Goal: Transaction & Acquisition: Purchase product/service

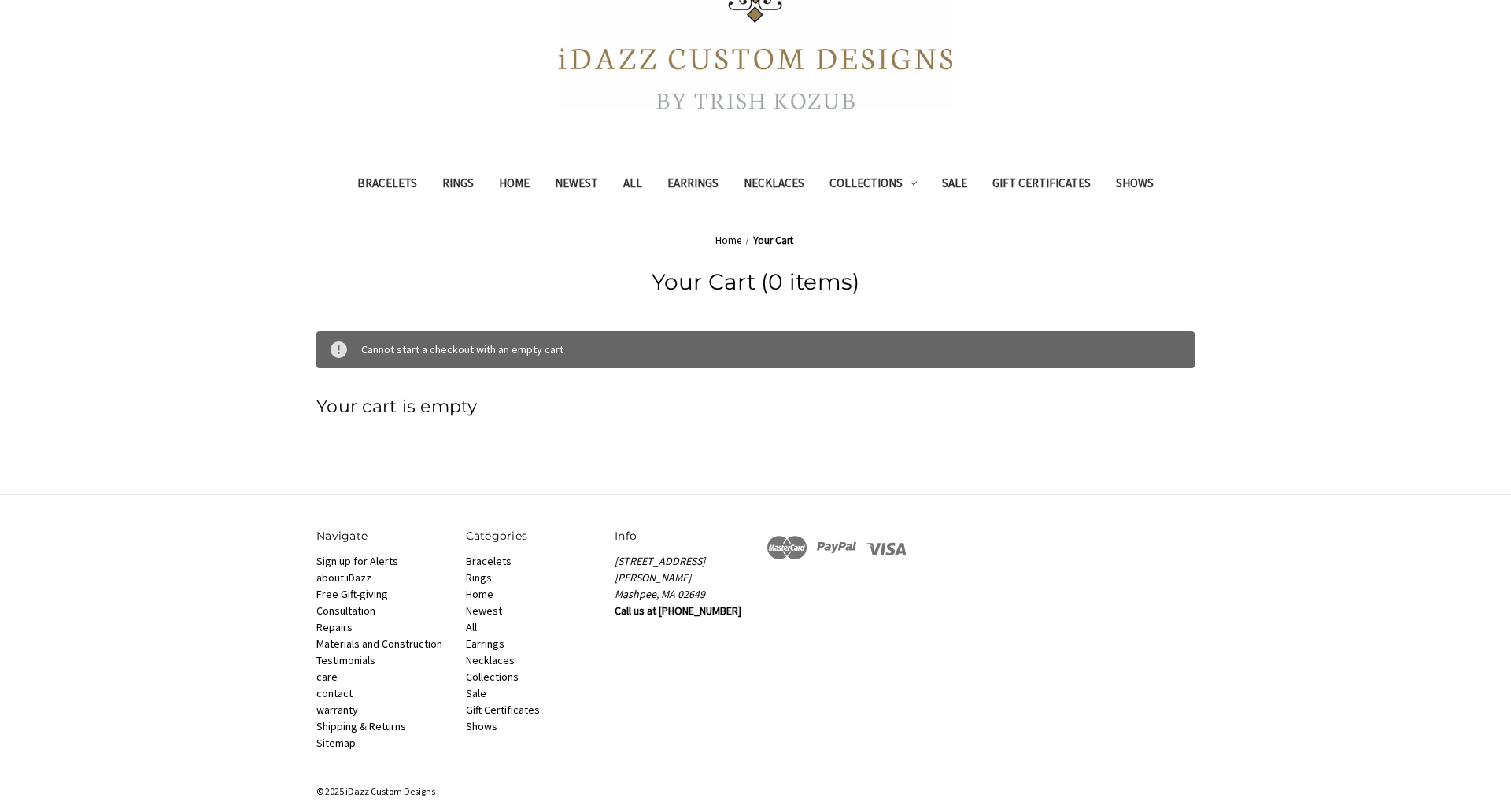
scroll to position [301, 0]
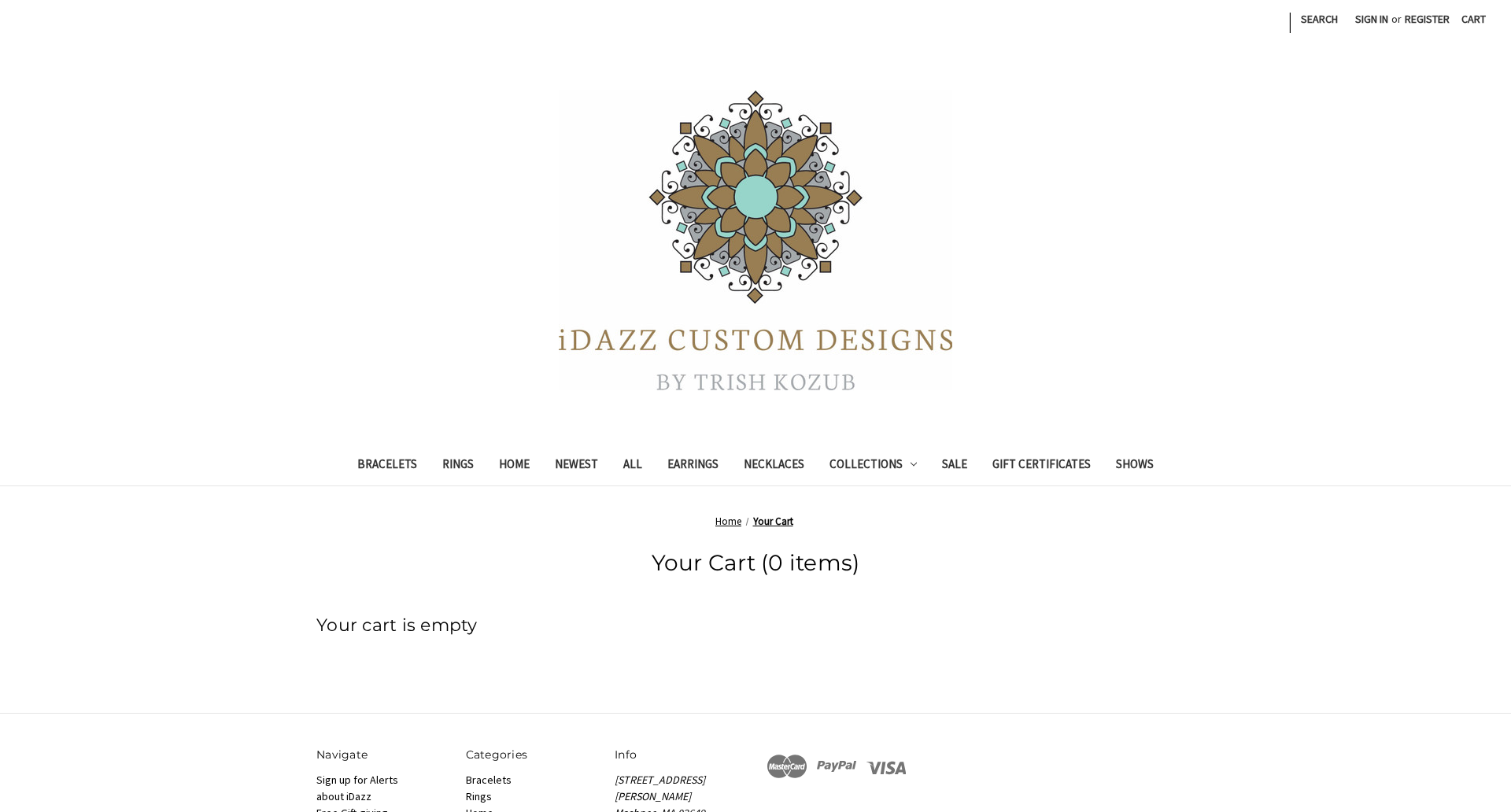
scroll to position [238, 0]
